Goal: Book appointment/travel/reservation

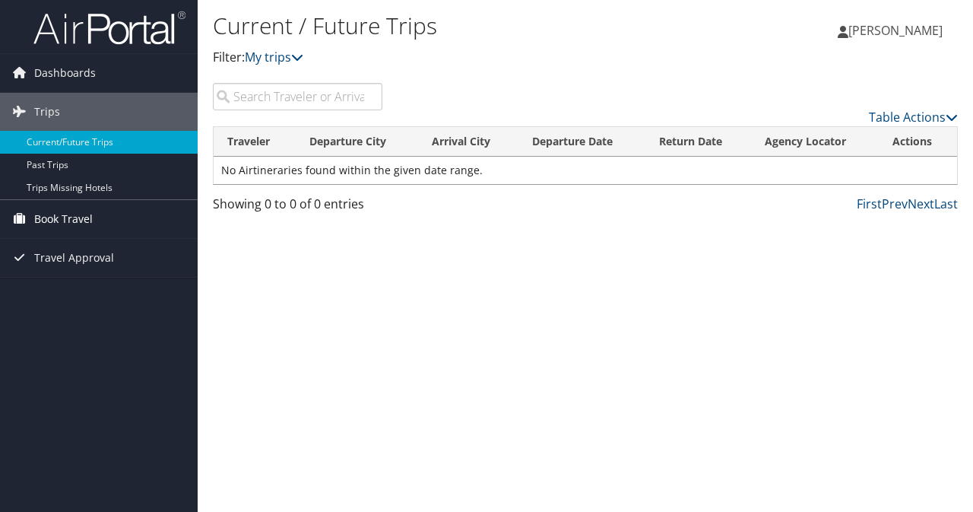
click at [49, 220] on span "Book Travel" at bounding box center [63, 219] width 59 height 38
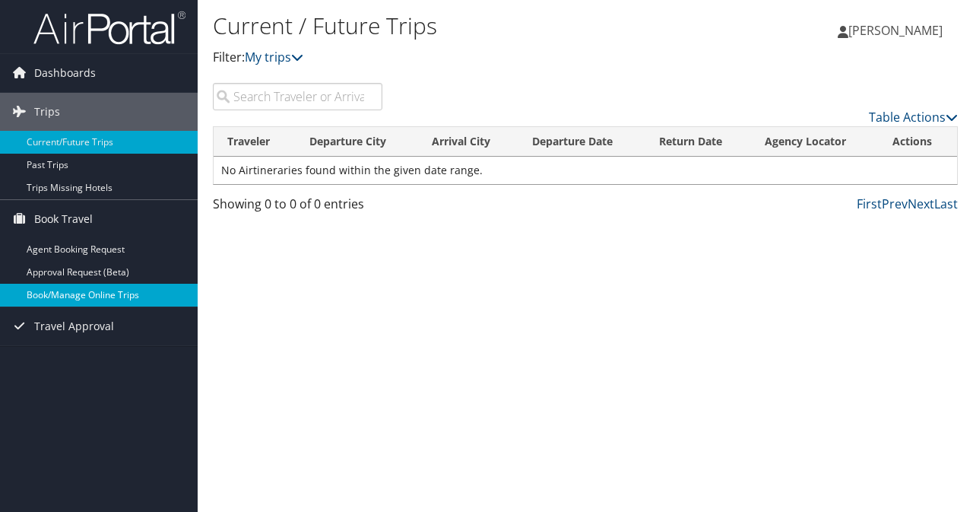
click at [77, 290] on link "Book/Manage Online Trips" at bounding box center [99, 294] width 198 height 23
